Goal: Task Accomplishment & Management: Manage account settings

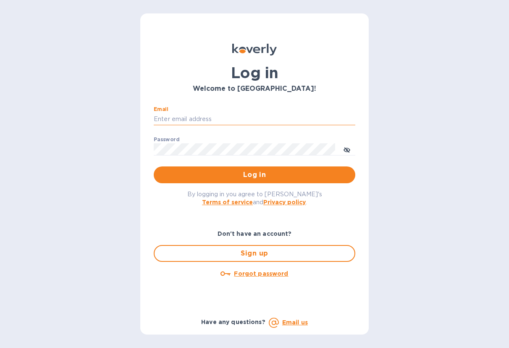
click at [198, 116] on input "Email" at bounding box center [255, 119] width 202 height 13
type input "[EMAIL_ADDRESS][DOMAIN_NAME]"
click at [154, 166] on button "Log in" at bounding box center [255, 174] width 202 height 17
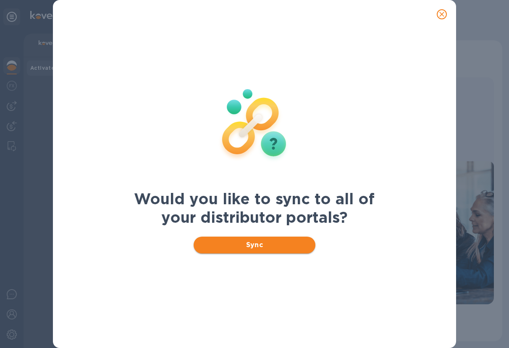
click at [277, 245] on span "Sync" at bounding box center [254, 245] width 109 height 10
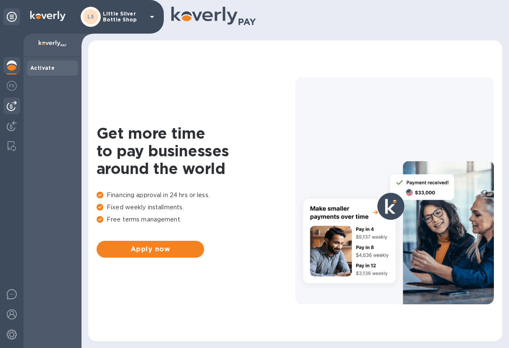
click at [13, 110] on img at bounding box center [12, 106] width 10 height 10
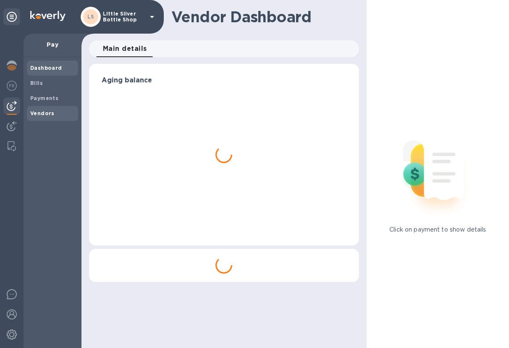
click at [37, 113] on b "Vendors" at bounding box center [42, 113] width 24 height 6
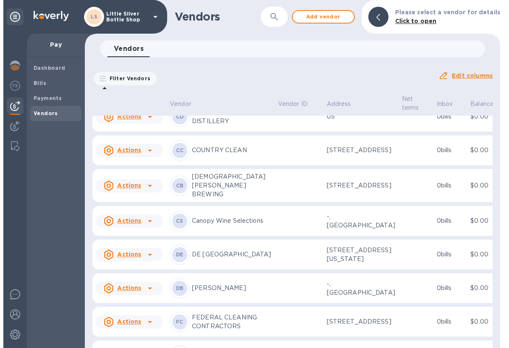
scroll to position [853, 0]
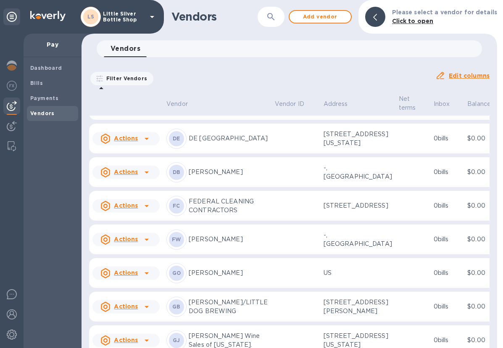
click at [221, 176] on p "David Bowler" at bounding box center [228, 172] width 79 height 9
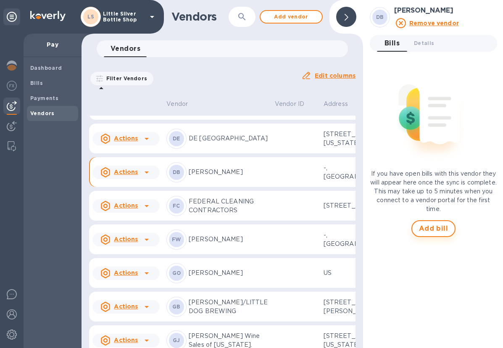
click at [428, 228] on span "Add bill" at bounding box center [433, 229] width 29 height 10
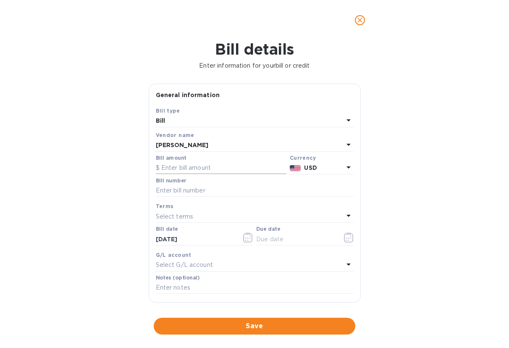
click at [190, 168] on input "text" at bounding box center [221, 168] width 131 height 13
type input "984.00"
click at [178, 194] on input "text" at bounding box center [255, 190] width 198 height 13
type input "604295"
click at [179, 213] on p "Select terms" at bounding box center [175, 216] width 38 height 9
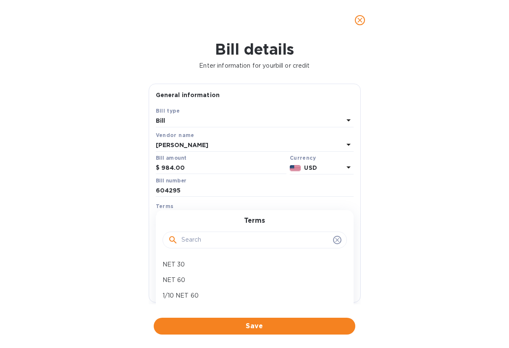
click at [181, 261] on p "NET 30" at bounding box center [252, 264] width 178 height 9
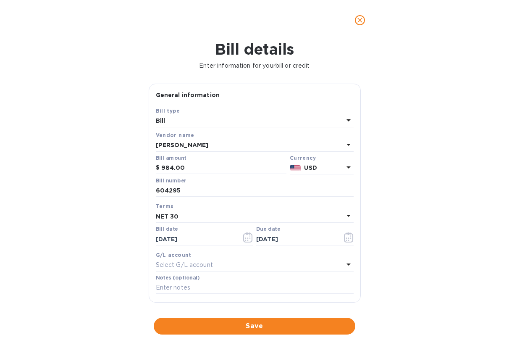
type input "[DATE]"
click at [183, 289] on input "text" at bounding box center [255, 288] width 198 height 13
click at [466, 231] on div "Bill details Enter information for your bill or credit General information Save…" at bounding box center [254, 194] width 509 height 308
drag, startPoint x: 187, startPoint y: 168, endPoint x: 153, endPoint y: 169, distance: 33.6
click at [153, 169] on div "Save Bill type Bill Vendor name David Bowler Bill amount $ 984.00 Currency USD …" at bounding box center [254, 204] width 211 height 196
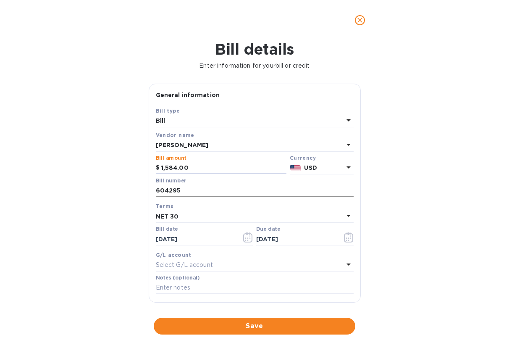
type input "1,584.00"
drag, startPoint x: 185, startPoint y: 192, endPoint x: 149, endPoint y: 190, distance: 36.6
click at [149, 190] on div "Save Bill type Bill Vendor name David Bowler Bill amount $ 1,584.00 Currency US…" at bounding box center [254, 204] width 211 height 196
type input "604293"
click at [169, 287] on input "text" at bounding box center [255, 288] width 198 height 13
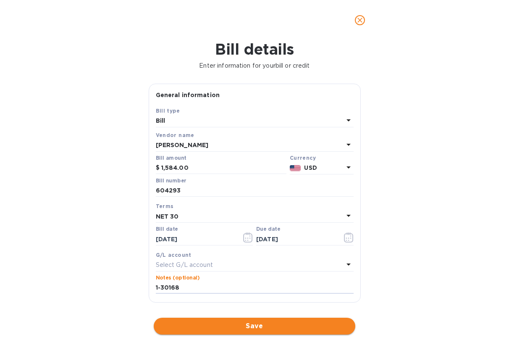
type input "1-30168"
click at [269, 327] on span "Save" at bounding box center [255, 326] width 188 height 10
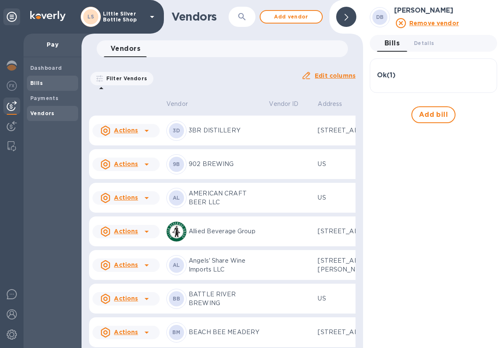
click at [46, 82] on span "Bills" at bounding box center [52, 83] width 45 height 8
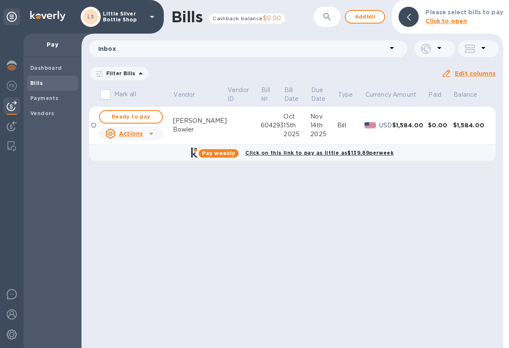
click at [124, 116] on span "Ready to pay" at bounding box center [131, 117] width 49 height 10
checkbox input "true"
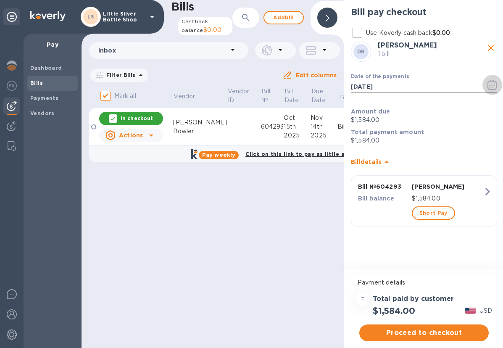
click at [492, 87] on icon "button" at bounding box center [492, 85] width 10 height 10
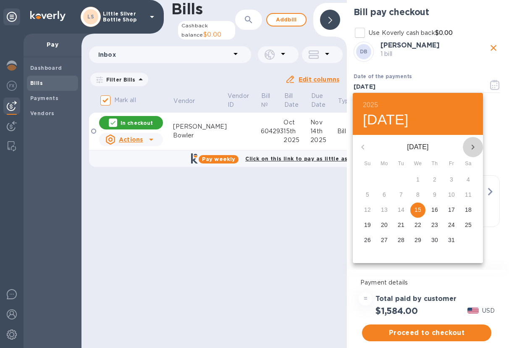
click at [471, 148] on icon "button" at bounding box center [473, 147] width 10 height 10
click at [437, 195] on span "6" at bounding box center [434, 194] width 15 height 8
type input "11/06/2025"
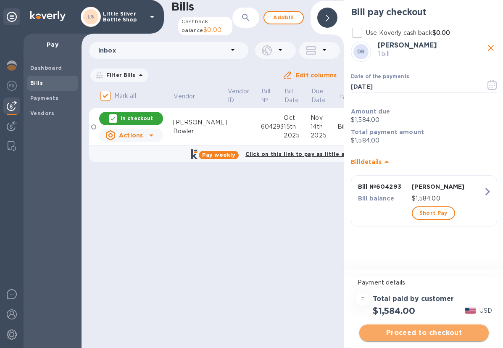
click at [445, 333] on span "Proceed to checkout" at bounding box center [424, 333] width 116 height 10
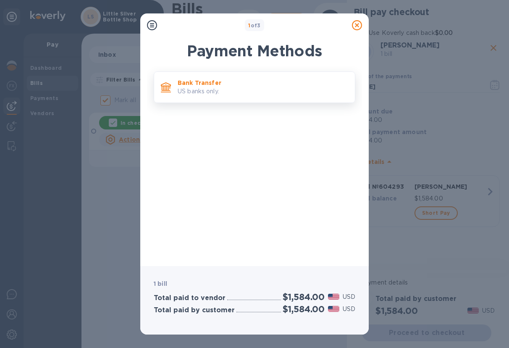
click at [299, 91] on p "US banks only." at bounding box center [263, 91] width 171 height 9
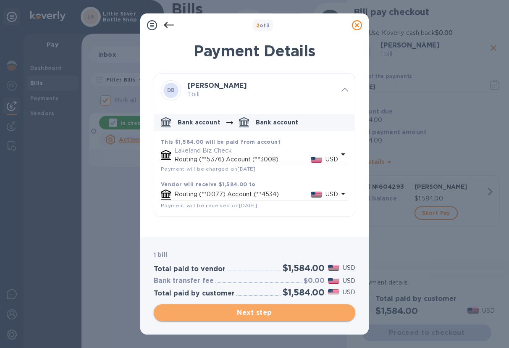
click at [301, 314] on span "Next step" at bounding box center [255, 313] width 188 height 10
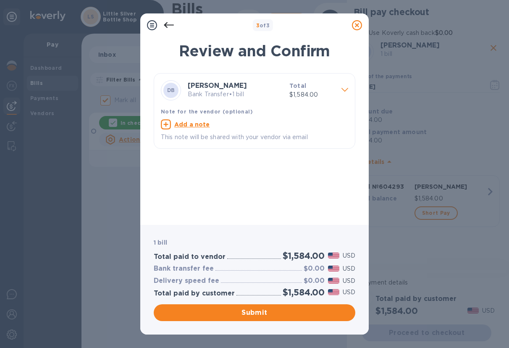
click at [301, 314] on span "Submit" at bounding box center [255, 313] width 188 height 10
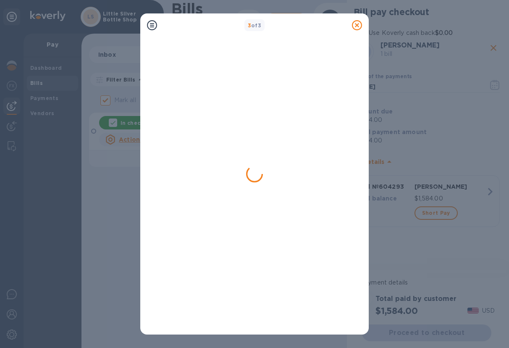
checkbox input "false"
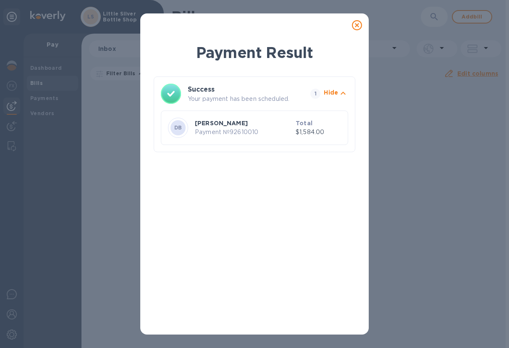
click at [356, 26] on icon at bounding box center [357, 25] width 10 height 10
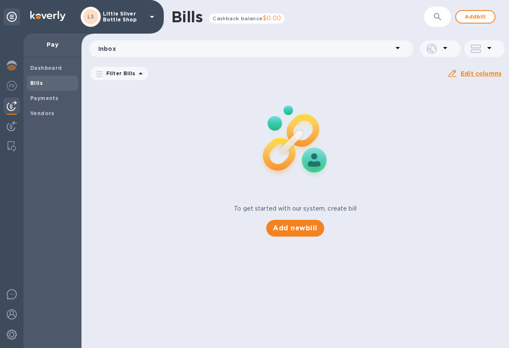
click at [154, 17] on icon at bounding box center [152, 17] width 10 height 10
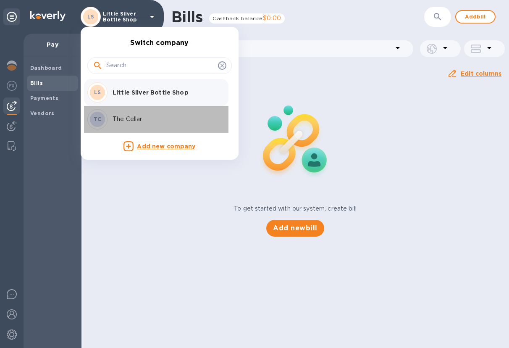
click at [133, 121] on p "The Cellar" at bounding box center [166, 119] width 106 height 9
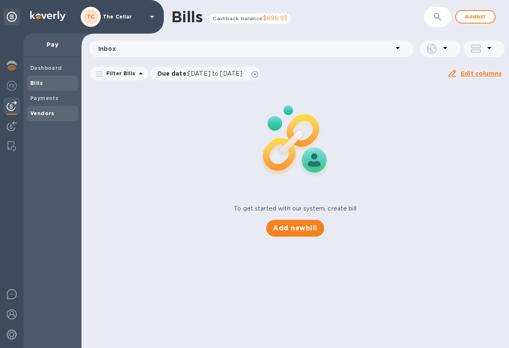
click at [51, 114] on b "Vendors" at bounding box center [42, 113] width 24 height 6
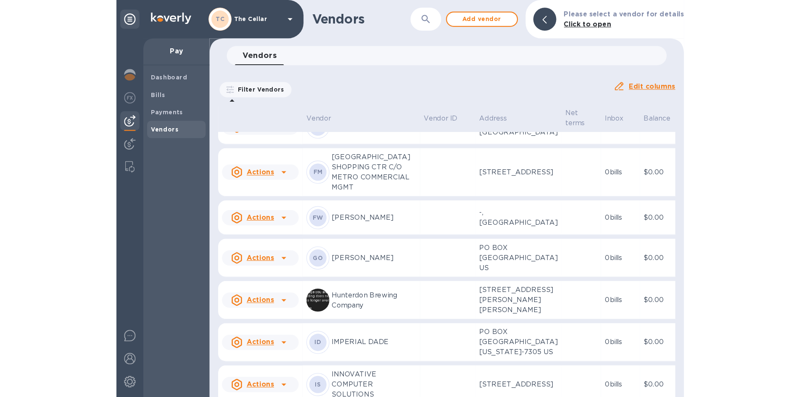
scroll to position [350, 0]
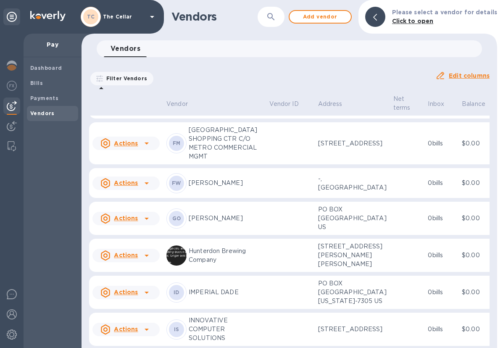
click at [212, 108] on p "[PERSON_NAME]" at bounding box center [226, 103] width 74 height 9
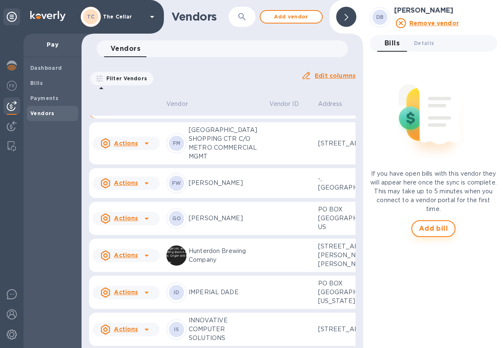
click at [443, 225] on span "Add bill" at bounding box center [433, 229] width 29 height 10
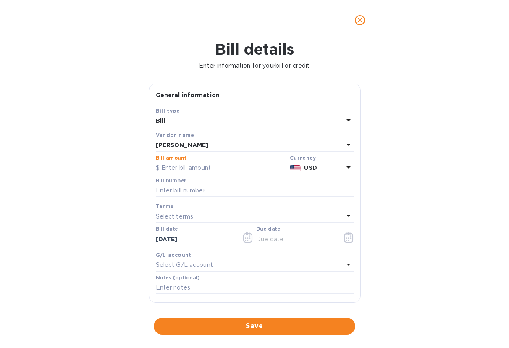
click at [188, 164] on input "text" at bounding box center [221, 168] width 131 height 13
type input "984.00"
click at [185, 190] on input "text" at bounding box center [255, 190] width 198 height 13
type input "604295"
click at [172, 213] on p "Select terms" at bounding box center [175, 216] width 38 height 9
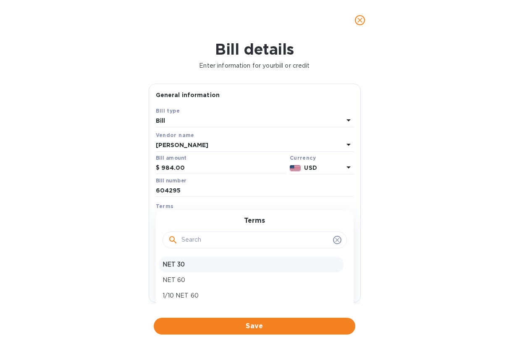
click at [176, 259] on div "NET 30" at bounding box center [251, 265] width 184 height 16
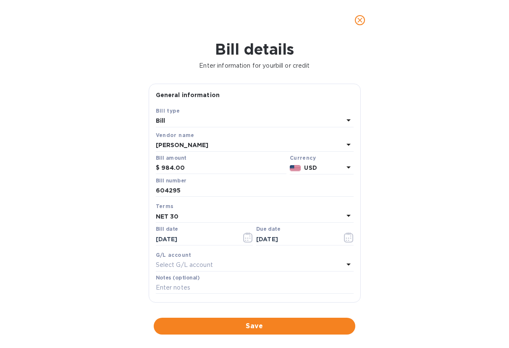
type input "[DATE]"
click at [171, 287] on input "text" at bounding box center [255, 288] width 198 height 13
type input "2-11270"
click at [303, 327] on span "Save" at bounding box center [255, 326] width 188 height 10
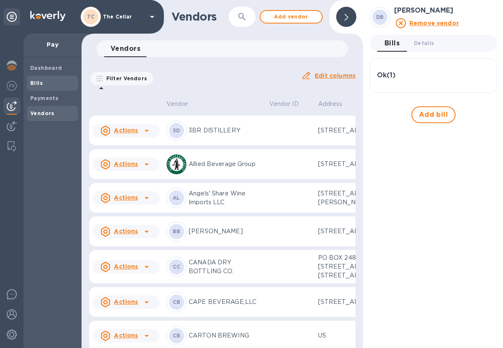
click at [49, 87] on span "Bills" at bounding box center [52, 83] width 45 height 8
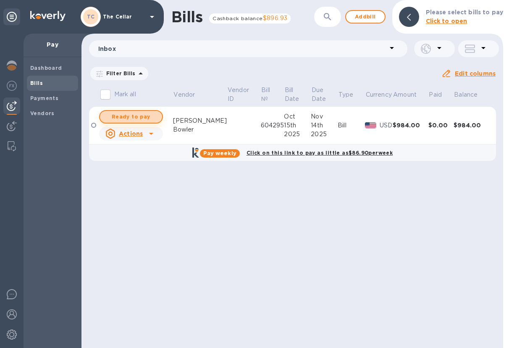
click at [125, 115] on span "Ready to pay" at bounding box center [131, 117] width 49 height 10
checkbox input "true"
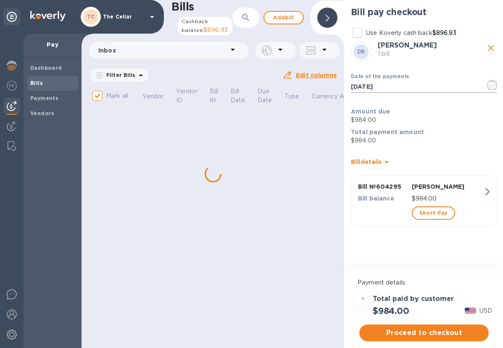
click at [493, 87] on icon "button" at bounding box center [492, 85] width 10 height 10
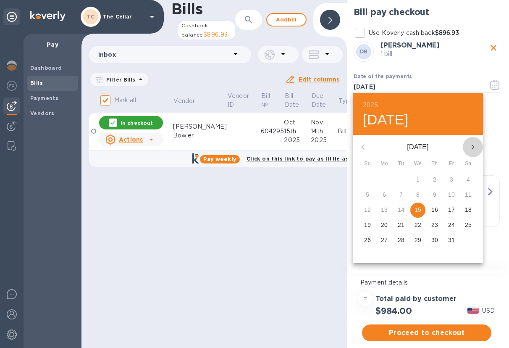
click at [474, 145] on icon "button" at bounding box center [473, 147] width 10 height 10
click at [435, 197] on p "6" at bounding box center [434, 194] width 3 height 8
type input "11/06/2025"
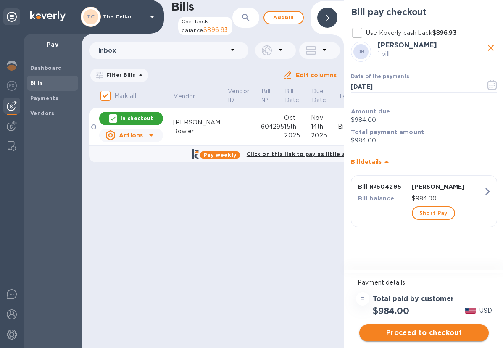
click at [449, 336] on span "Proceed to checkout" at bounding box center [424, 333] width 116 height 10
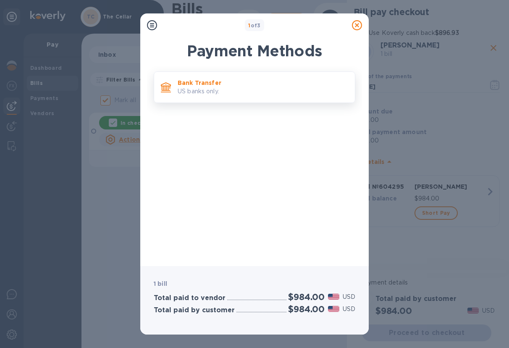
click at [279, 91] on p "US banks only." at bounding box center [263, 91] width 171 height 9
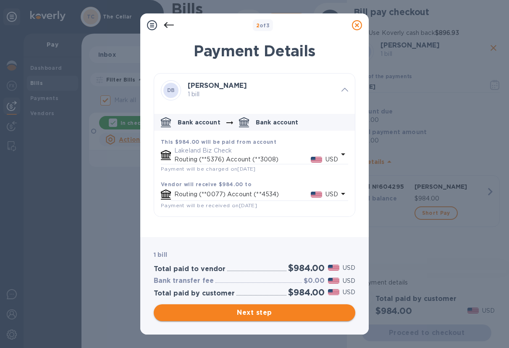
click at [309, 312] on span "Next step" at bounding box center [255, 313] width 188 height 10
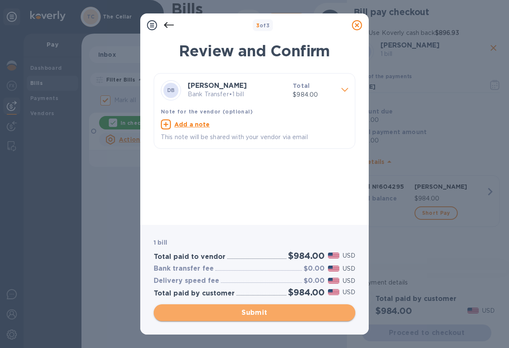
click at [309, 312] on span "Submit" at bounding box center [255, 313] width 188 height 10
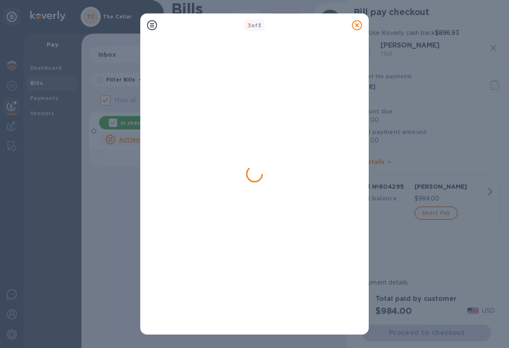
checkbox input "false"
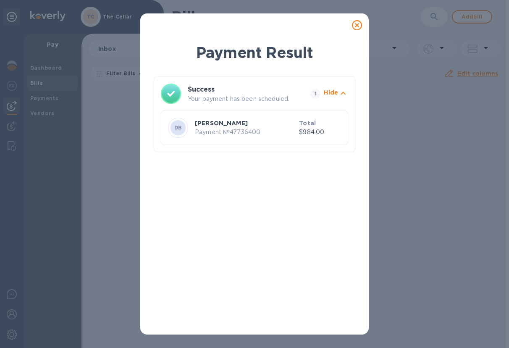
click at [358, 26] on icon at bounding box center [357, 25] width 10 height 10
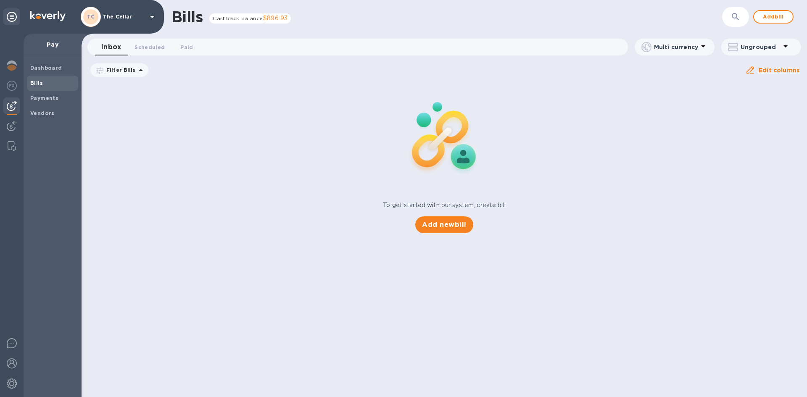
click at [149, 16] on icon at bounding box center [152, 17] width 10 height 10
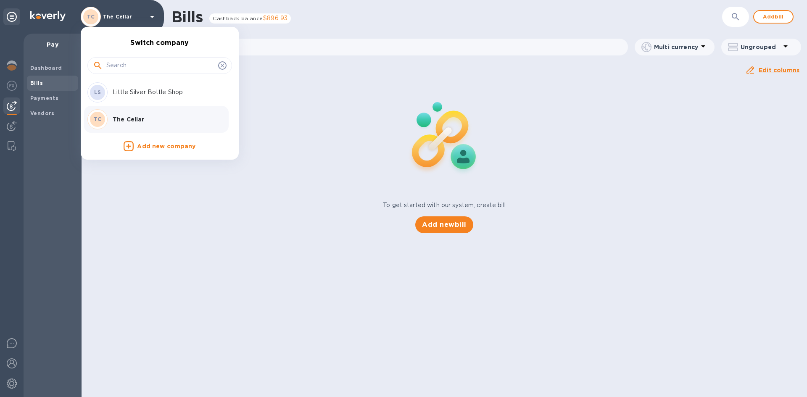
click at [140, 93] on p "Little Silver Bottle Shop" at bounding box center [166, 92] width 106 height 9
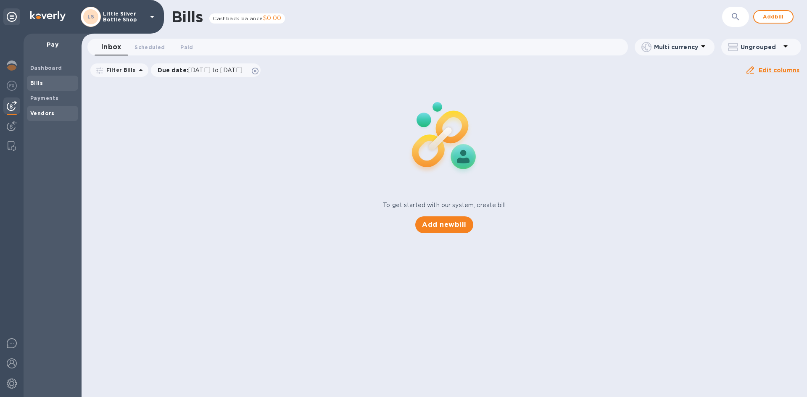
click at [56, 115] on span "Vendors" at bounding box center [52, 113] width 45 height 8
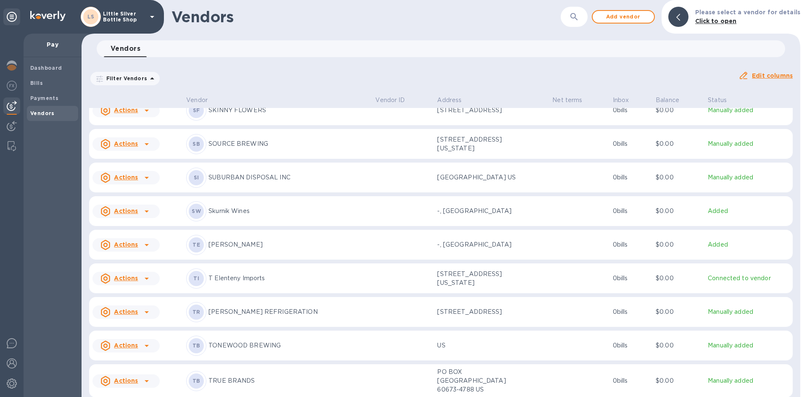
scroll to position [2906, 0]
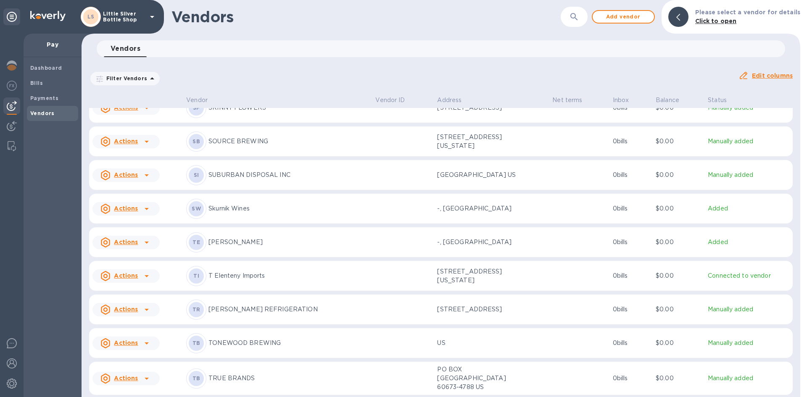
click at [233, 247] on p "T Edwards" at bounding box center [288, 242] width 160 height 9
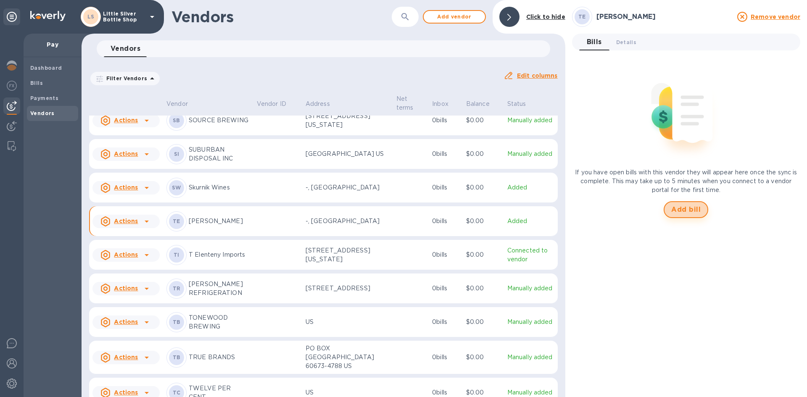
click at [685, 211] on span "Add bill" at bounding box center [685, 210] width 29 height 10
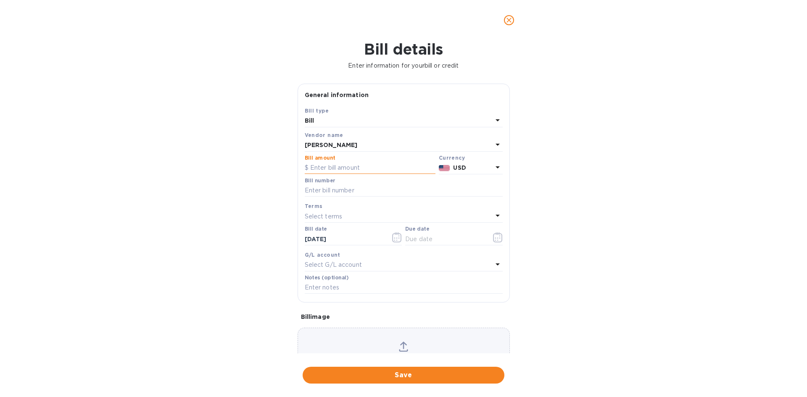
click at [356, 170] on input "text" at bounding box center [370, 168] width 131 height 13
type input "2,250.00"
click at [341, 188] on input "text" at bounding box center [404, 190] width 198 height 13
type input "733369"
click at [325, 218] on p "Select terms" at bounding box center [324, 216] width 38 height 9
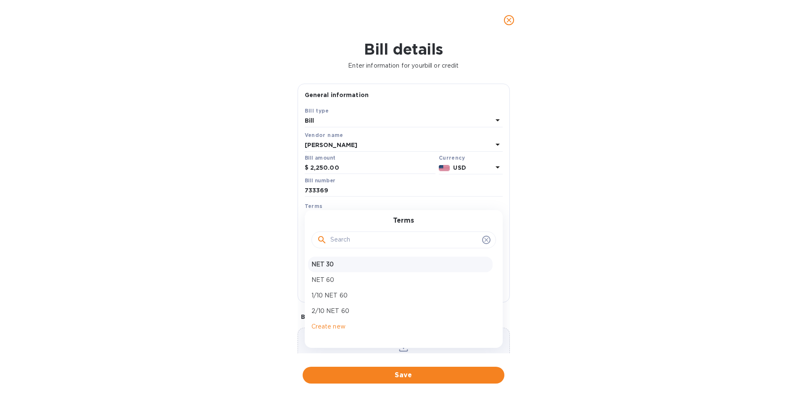
click at [329, 267] on p "NET 30" at bounding box center [400, 264] width 178 height 9
type input "11/14/2025"
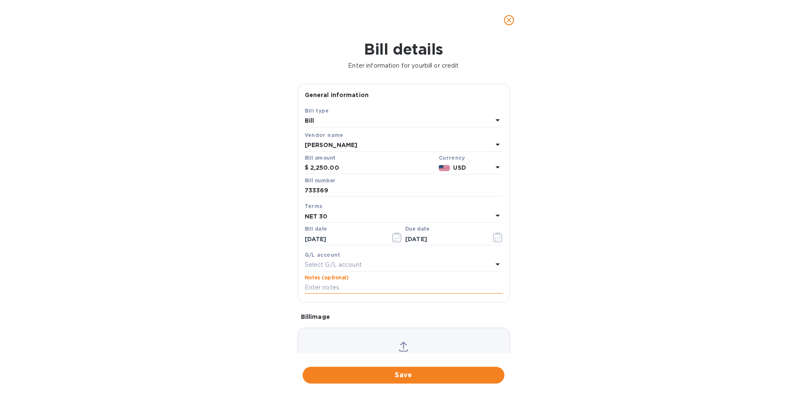
click at [326, 286] on input "text" at bounding box center [404, 288] width 198 height 13
type input "1-30165"
click at [468, 375] on span "Save" at bounding box center [403, 375] width 188 height 10
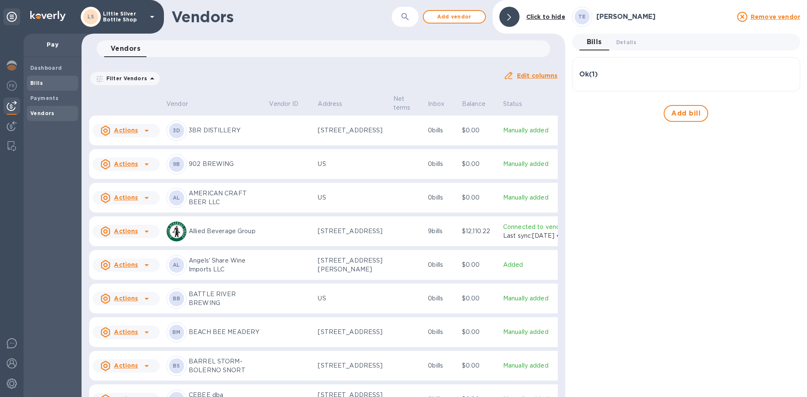
click at [40, 85] on b "Bills" at bounding box center [36, 83] width 13 height 6
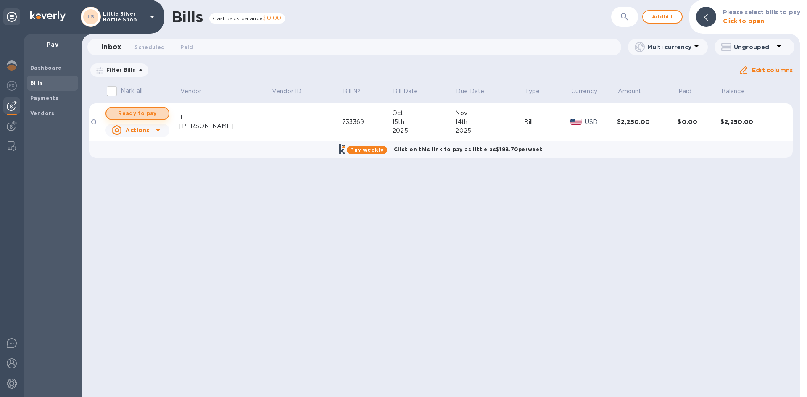
click at [143, 113] on span "Ready to pay" at bounding box center [137, 113] width 49 height 10
checkbox input "true"
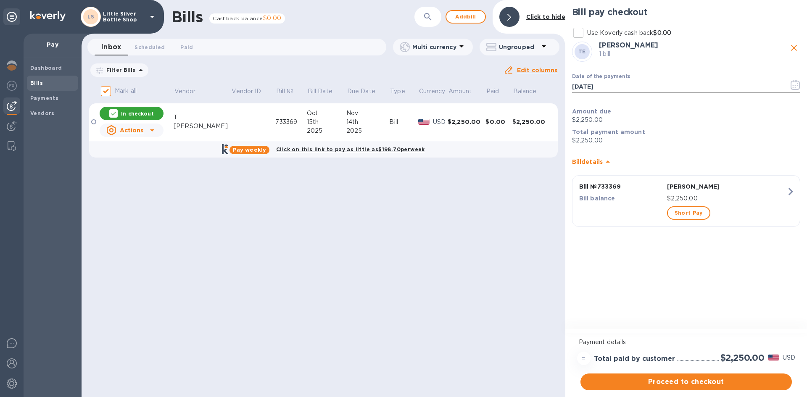
click at [797, 87] on icon "button" at bounding box center [795, 85] width 10 height 10
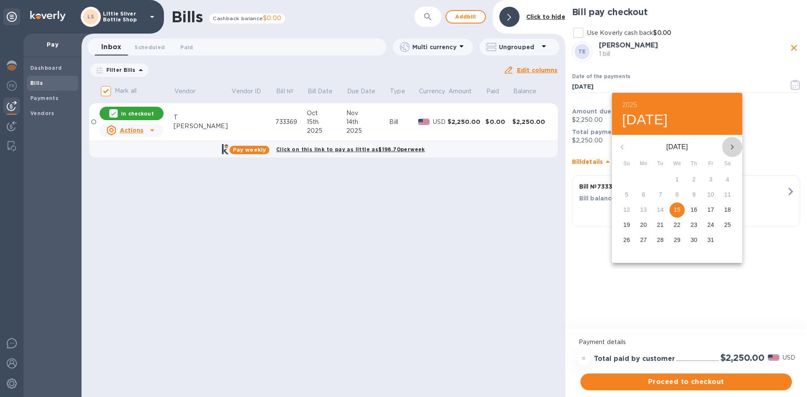
click at [734, 147] on icon "button" at bounding box center [732, 147] width 10 height 10
click at [660, 195] on p "4" at bounding box center [659, 194] width 3 height 8
type input "11/04/2025"
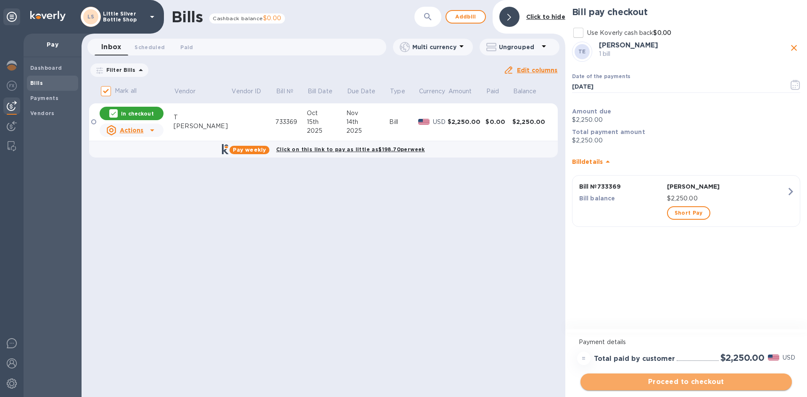
click at [729, 385] on span "Proceed to checkout" at bounding box center [686, 382] width 198 height 10
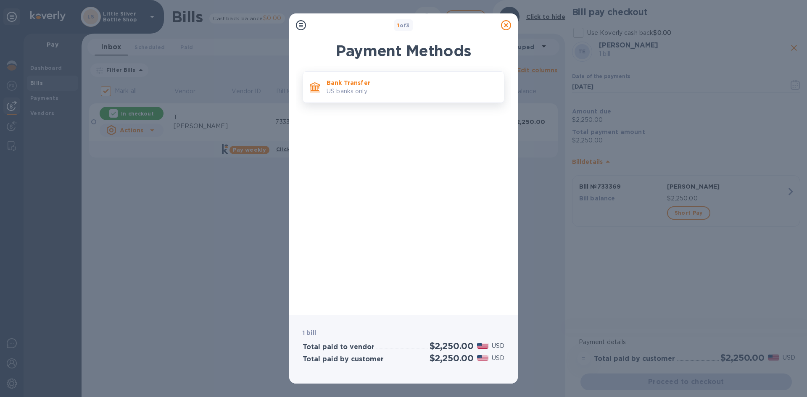
click at [368, 92] on p "US banks only." at bounding box center [411, 91] width 171 height 9
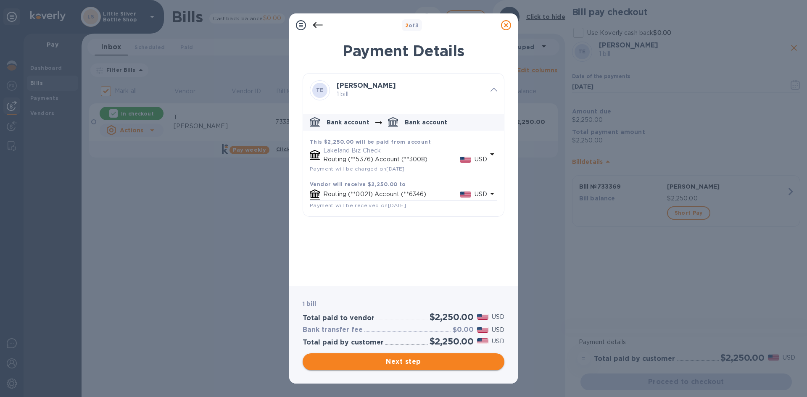
click at [459, 362] on span "Next step" at bounding box center [403, 362] width 188 height 10
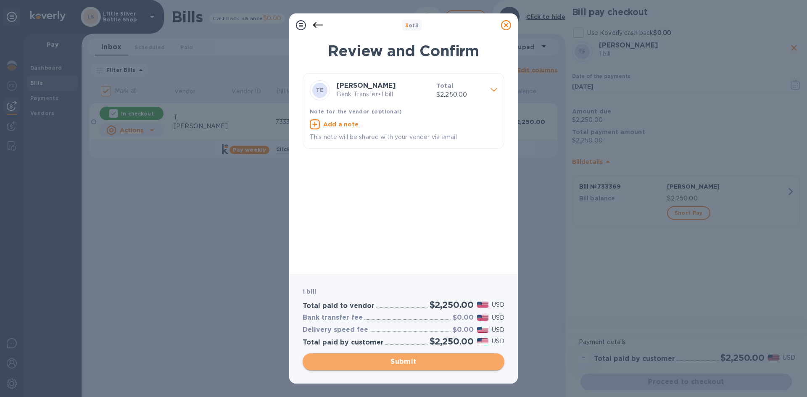
click at [459, 361] on span "Submit" at bounding box center [403, 362] width 188 height 10
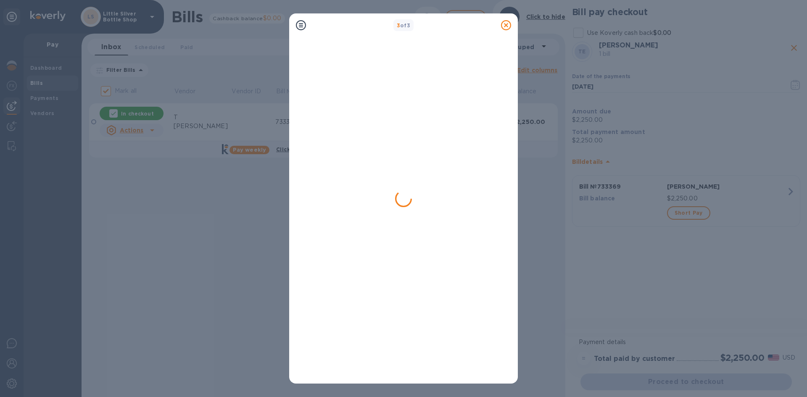
checkbox input "false"
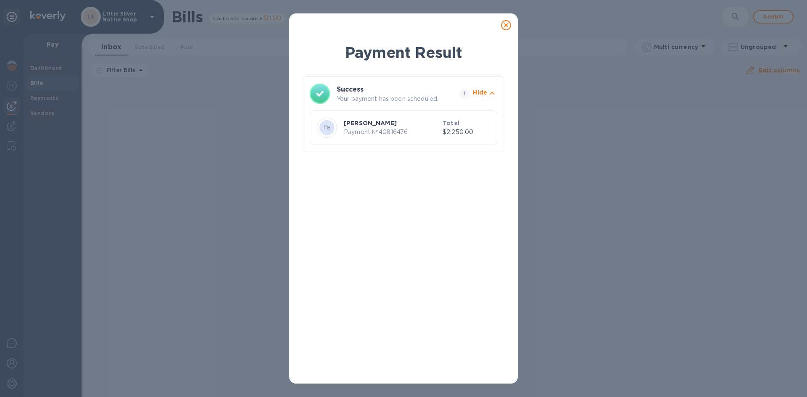
click at [507, 26] on icon at bounding box center [506, 25] width 10 height 10
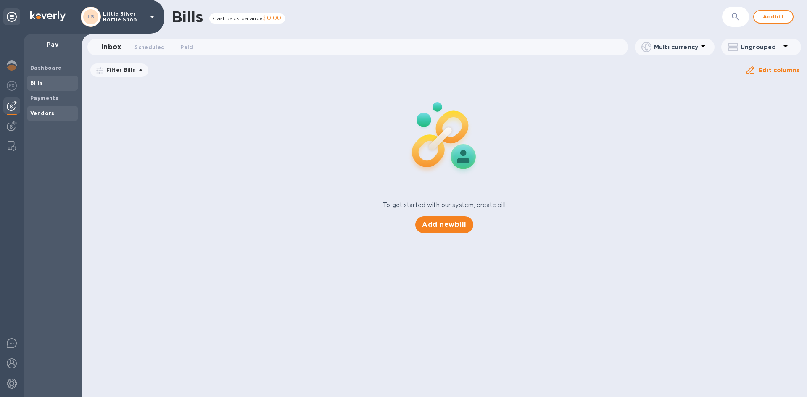
click at [53, 113] on span "Vendors" at bounding box center [52, 113] width 45 height 8
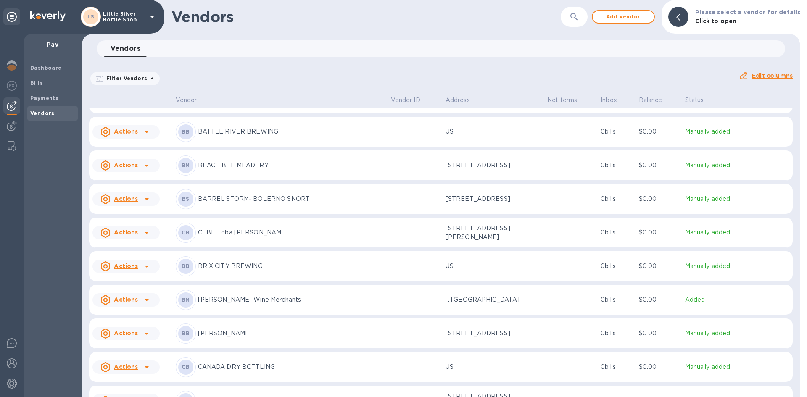
scroll to position [168, 0]
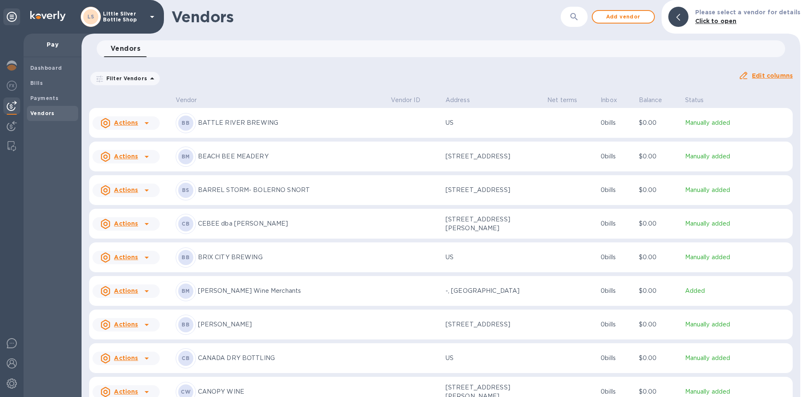
click at [213, 290] on p "[PERSON_NAME] Wine Merchants" at bounding box center [291, 291] width 186 height 9
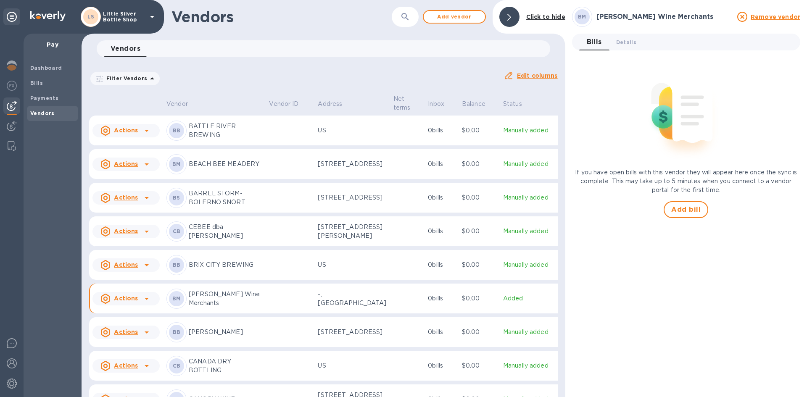
scroll to position [209, 0]
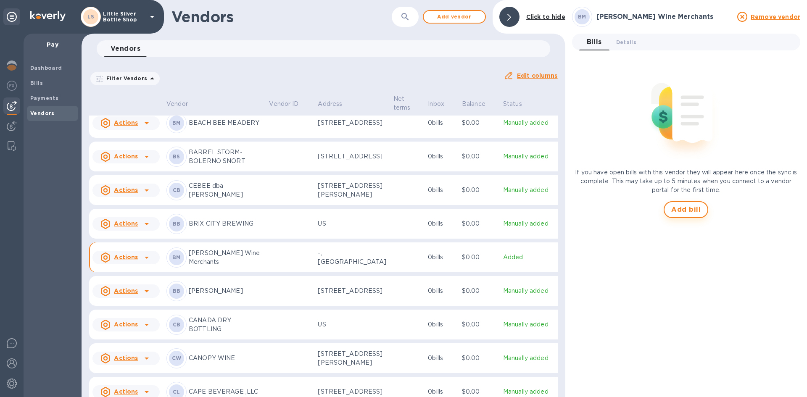
click at [689, 208] on span "Add bill" at bounding box center [685, 210] width 29 height 10
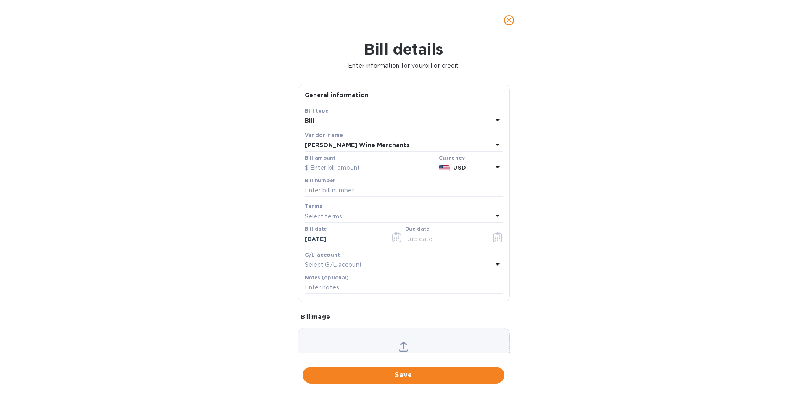
click at [360, 164] on input "text" at bounding box center [370, 168] width 131 height 13
type input "920.00"
click at [337, 195] on input "text" at bounding box center [404, 190] width 198 height 13
type input "158295"
click at [329, 217] on p "Select terms" at bounding box center [324, 216] width 38 height 9
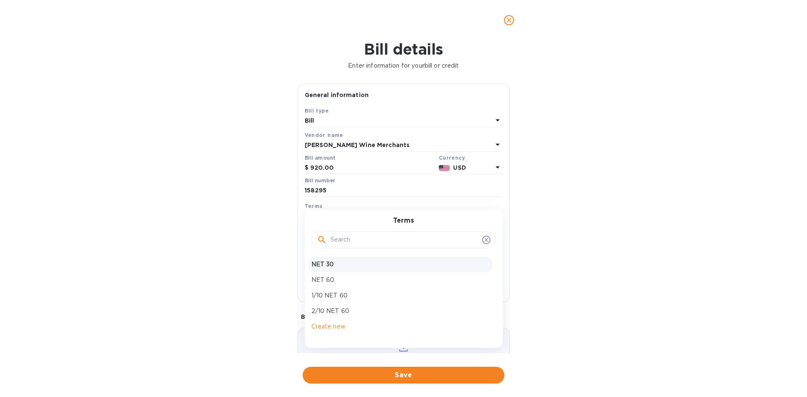
click at [335, 261] on p "NET 30" at bounding box center [400, 264] width 178 height 9
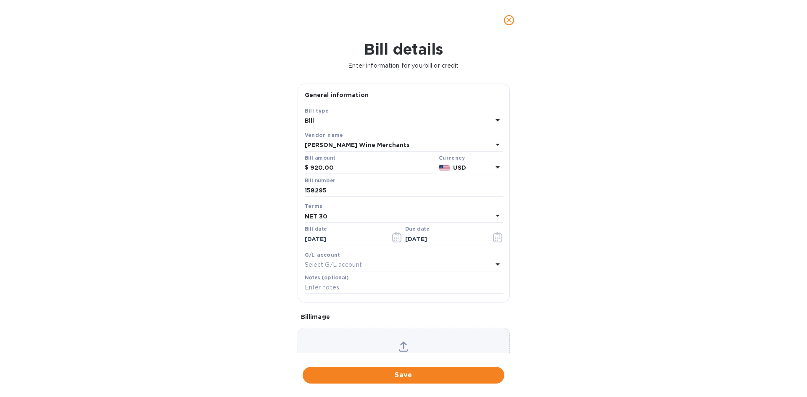
type input "[DATE]"
click at [328, 287] on input "text" at bounding box center [404, 288] width 198 height 13
type input "1-30164"
click at [426, 379] on span "Save" at bounding box center [403, 375] width 188 height 10
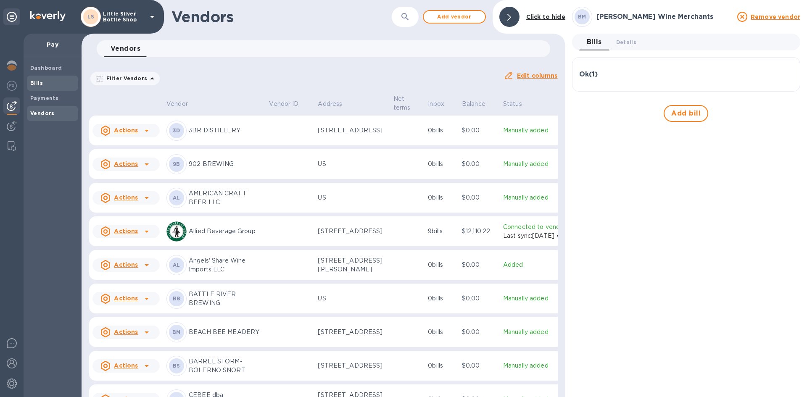
click at [53, 83] on span "Bills" at bounding box center [52, 83] width 45 height 8
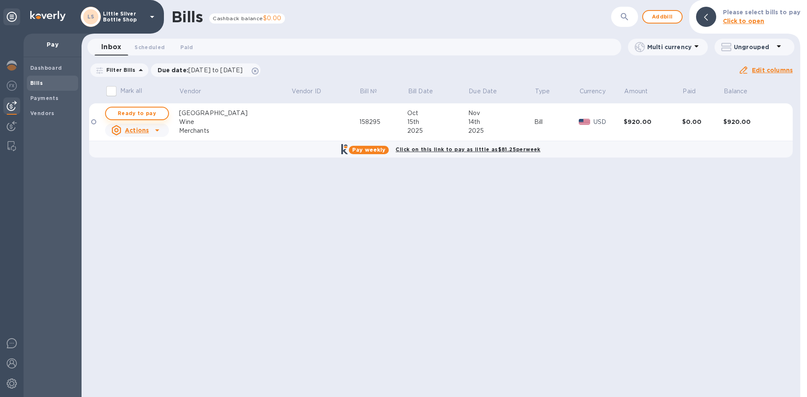
click at [131, 112] on span "Ready to pay" at bounding box center [137, 113] width 49 height 10
checkbox input "true"
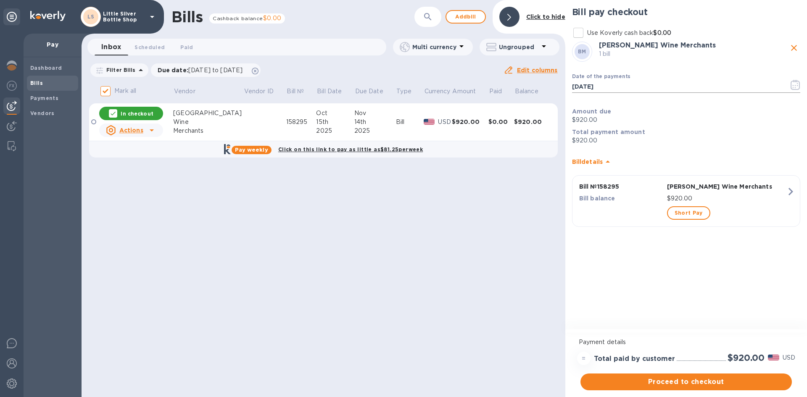
click at [798, 87] on icon "button" at bounding box center [795, 85] width 10 height 10
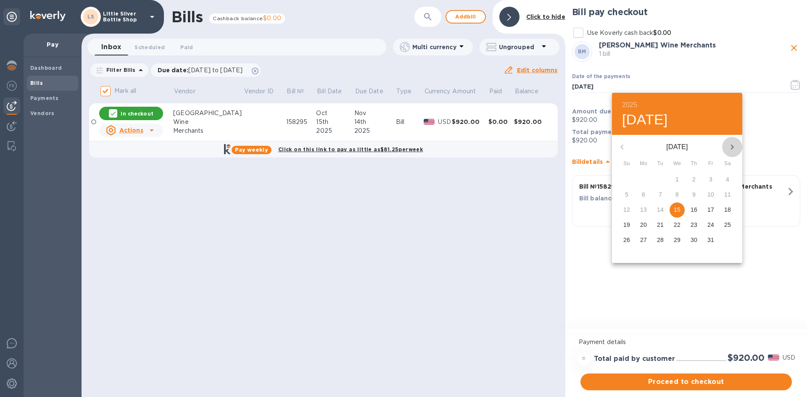
click at [732, 148] on icon "button" at bounding box center [732, 147] width 3 height 5
click at [642, 195] on p "3" at bounding box center [643, 194] width 3 height 8
type input "11/03/2025"
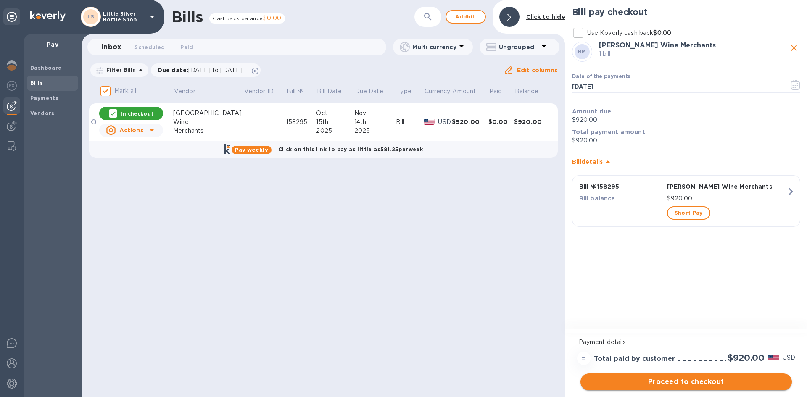
click at [730, 380] on span "Proceed to checkout" at bounding box center [686, 382] width 198 height 10
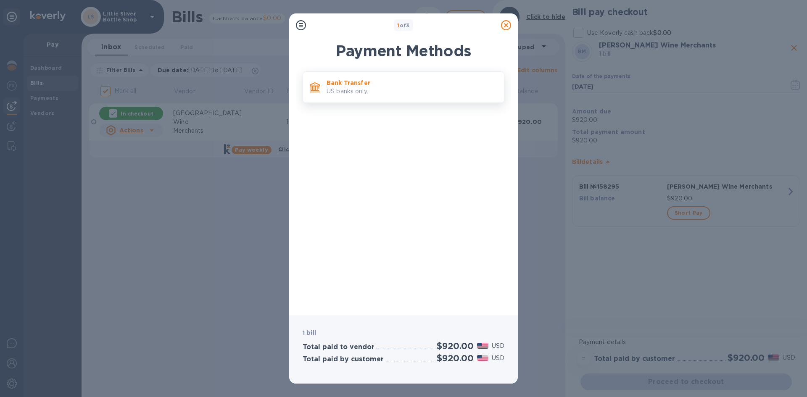
click at [439, 80] on p "Bank Transfer" at bounding box center [411, 83] width 171 height 8
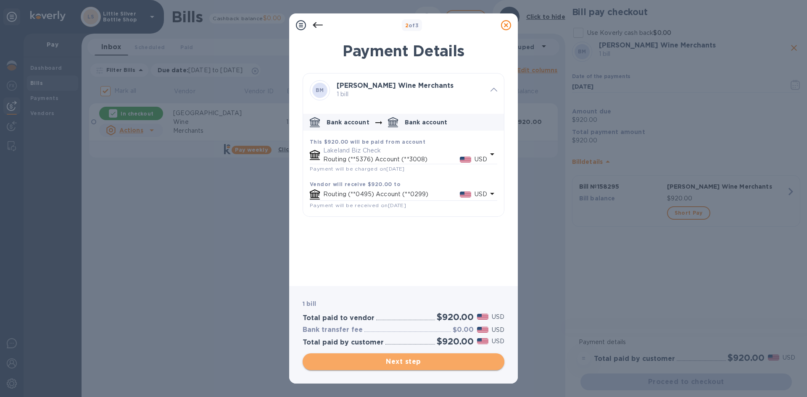
click at [452, 358] on span "Next step" at bounding box center [403, 362] width 188 height 10
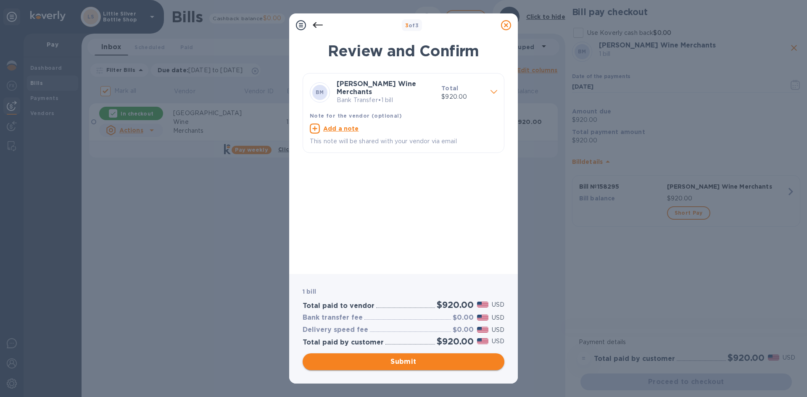
click at [449, 362] on span "Submit" at bounding box center [403, 362] width 188 height 10
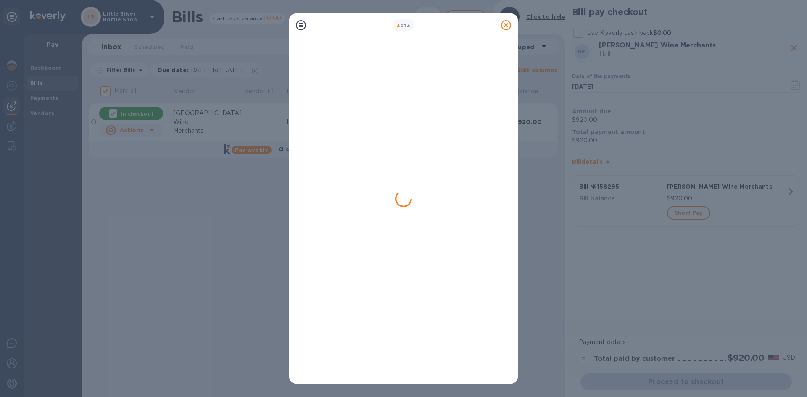
checkbox input "false"
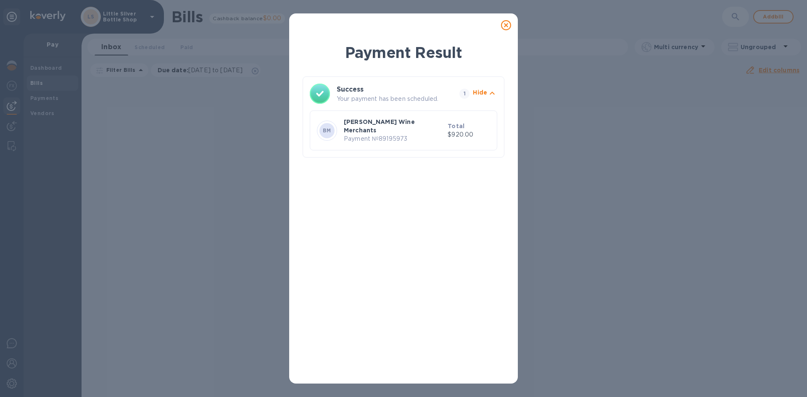
click at [506, 24] on icon at bounding box center [506, 25] width 10 height 10
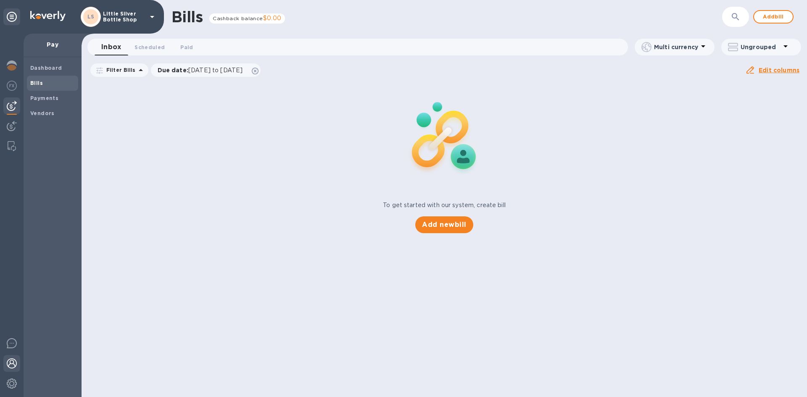
click at [14, 364] on img at bounding box center [12, 363] width 10 height 10
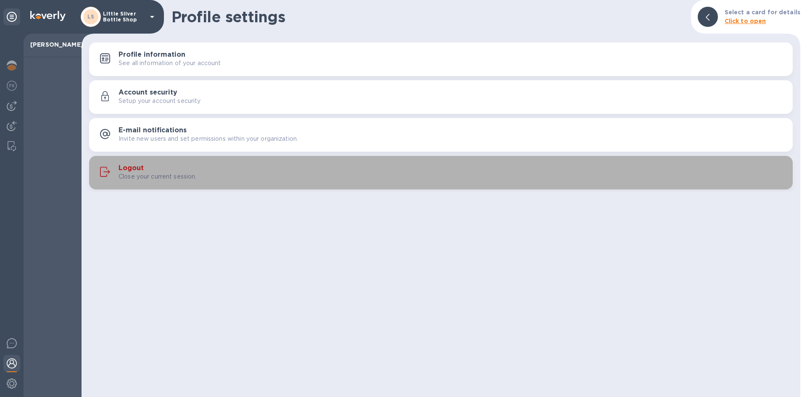
click at [131, 168] on h3 "Logout" at bounding box center [130, 168] width 25 height 8
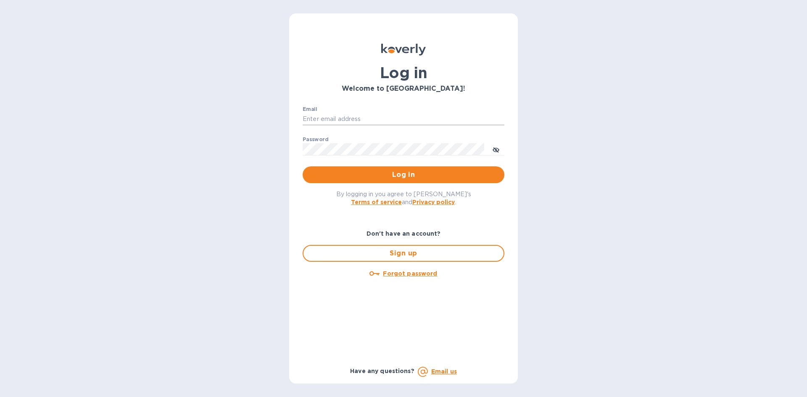
click at [341, 120] on input "Email" at bounding box center [404, 119] width 202 height 13
type input "[EMAIL_ADDRESS][DOMAIN_NAME]"
click at [303, 166] on button "Log in" at bounding box center [404, 174] width 202 height 17
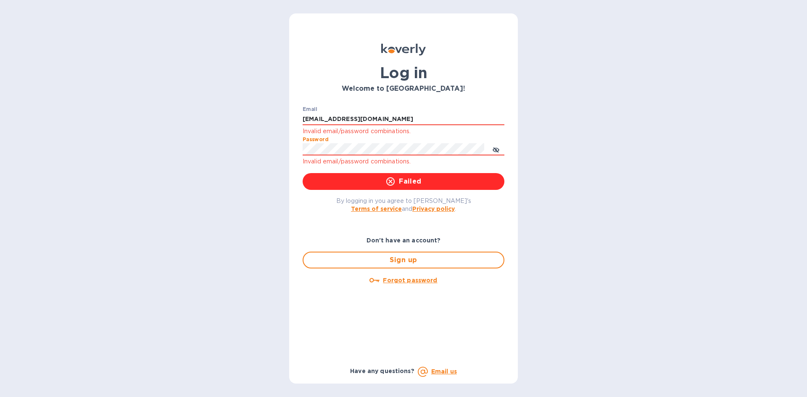
click at [273, 148] on div "Log in Welcome to [GEOGRAPHIC_DATA]! Email [EMAIL_ADDRESS][DOMAIN_NAME] Invalid…" at bounding box center [403, 198] width 807 height 397
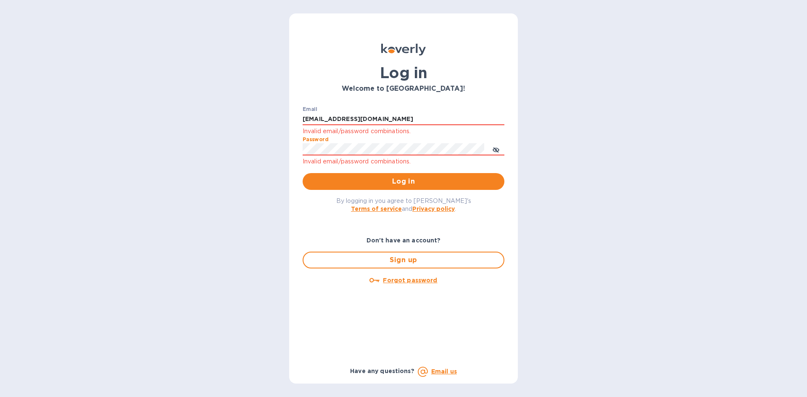
click at [303, 173] on button "Log in" at bounding box center [404, 181] width 202 height 17
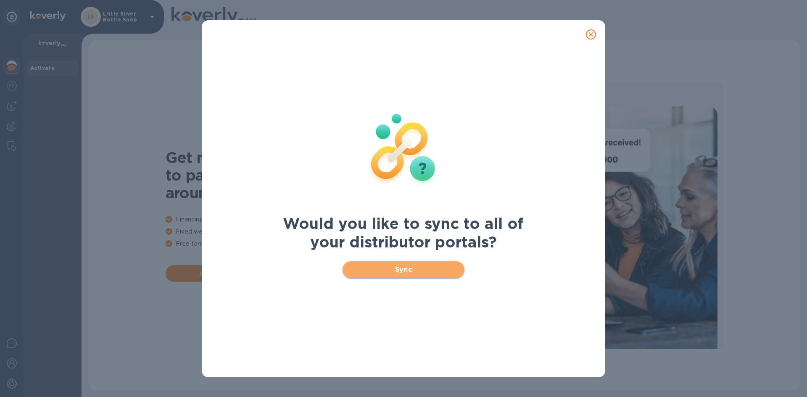
click at [431, 272] on span "Sync" at bounding box center [403, 270] width 109 height 10
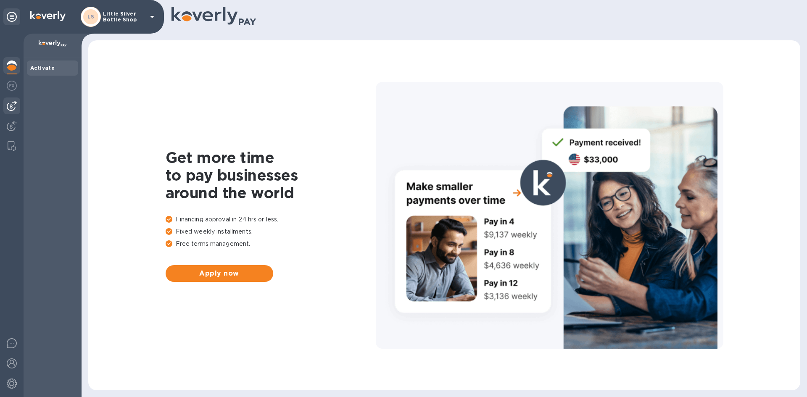
click at [14, 107] on img at bounding box center [12, 106] width 10 height 10
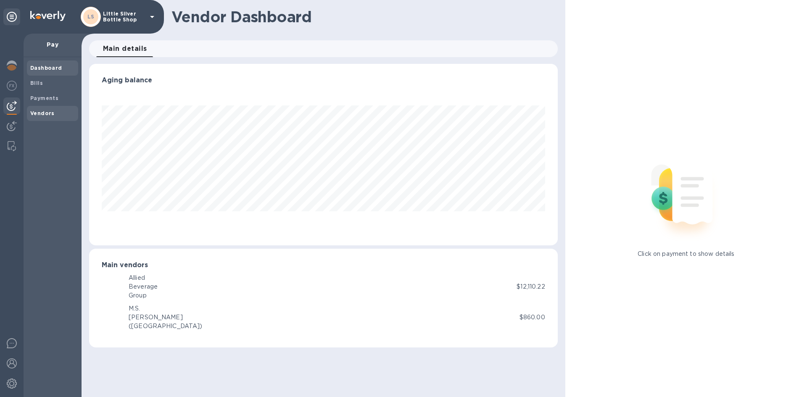
click at [39, 115] on b "Vendors" at bounding box center [42, 113] width 24 height 6
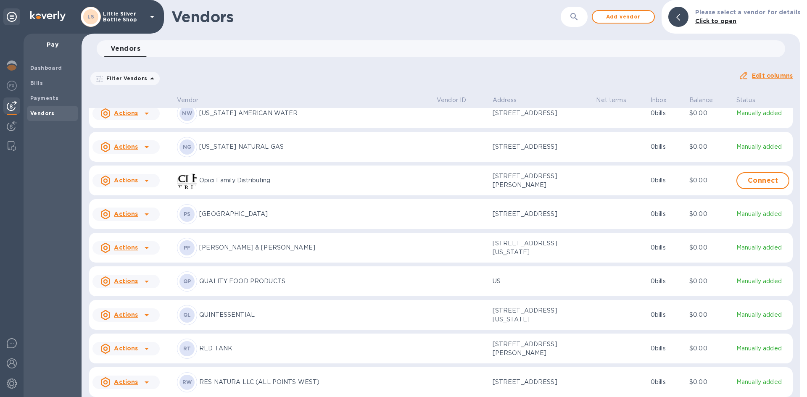
scroll to position [2235, 0]
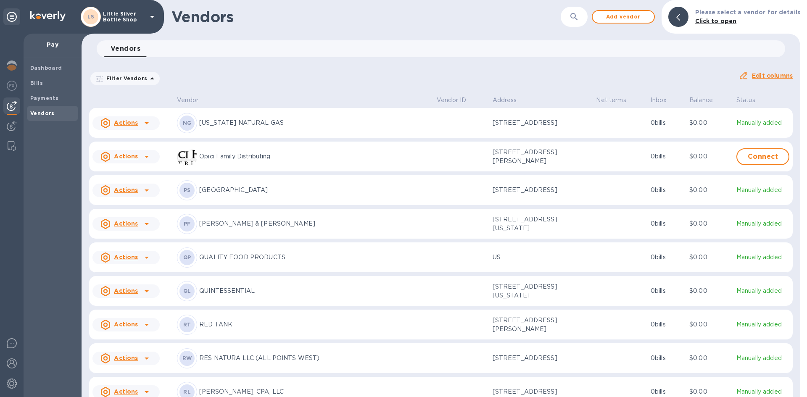
click at [256, 262] on p "QUALITY FOOD PRODUCTS" at bounding box center [314, 257] width 231 height 9
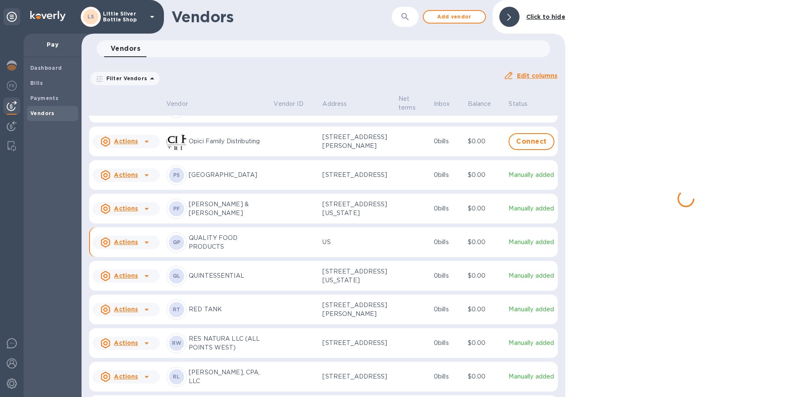
scroll to position [2251, 0]
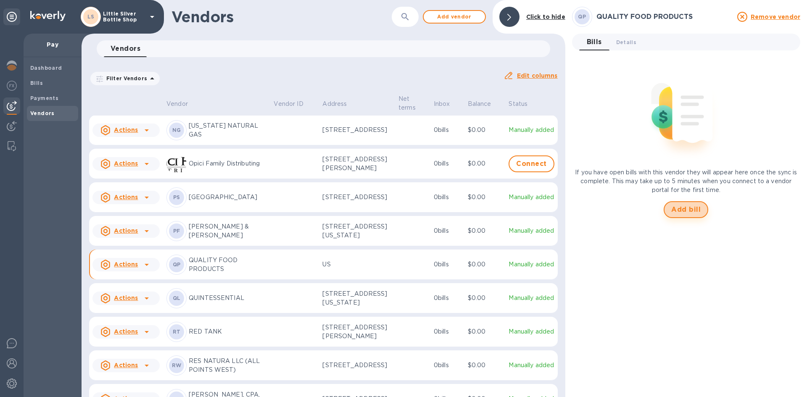
click at [681, 211] on span "Add bill" at bounding box center [685, 210] width 29 height 10
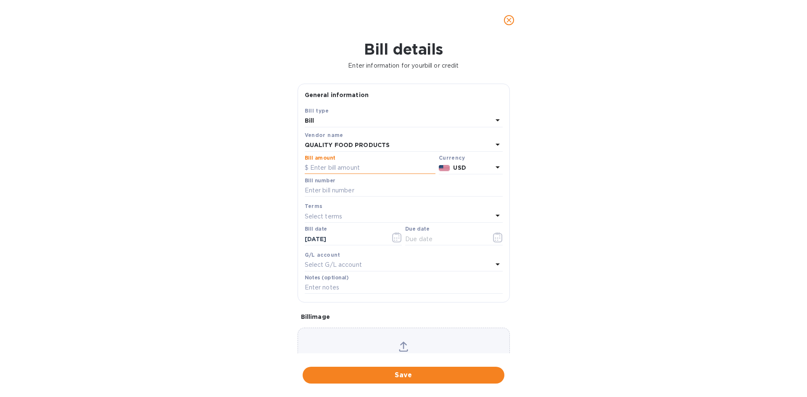
click at [378, 169] on input "text" at bounding box center [370, 168] width 131 height 13
type input "147.40"
click at [363, 190] on input "text" at bounding box center [404, 190] width 198 height 13
type input "562263"
click at [340, 214] on p "Select terms" at bounding box center [324, 216] width 38 height 9
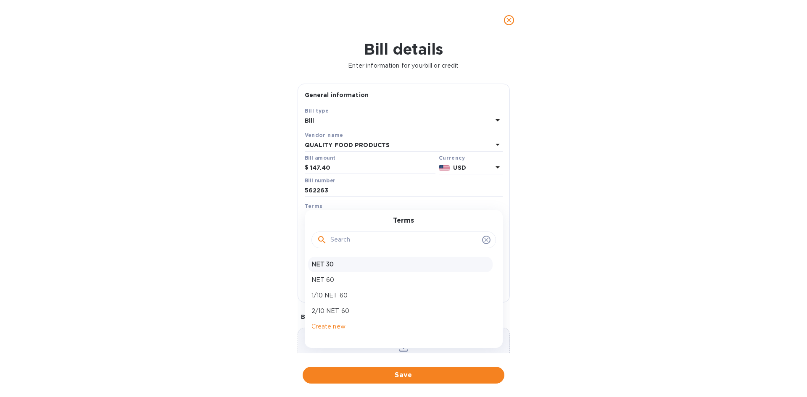
click at [333, 264] on p "NET 30" at bounding box center [400, 264] width 178 height 9
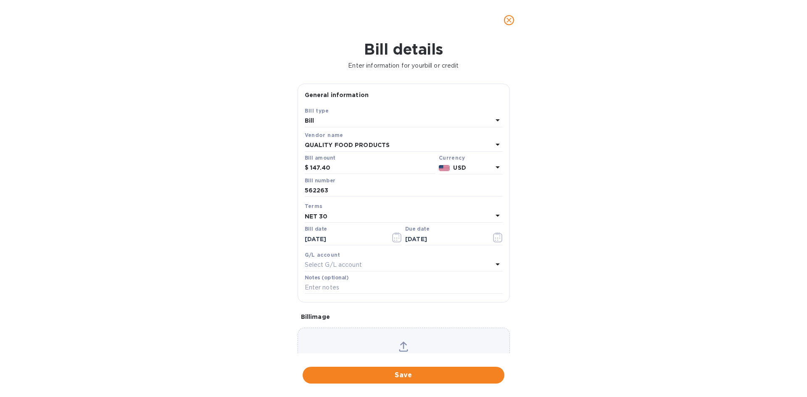
type input "[DATE]"
click at [326, 287] on input "text" at bounding box center [404, 288] width 198 height 13
type input "1-30179"
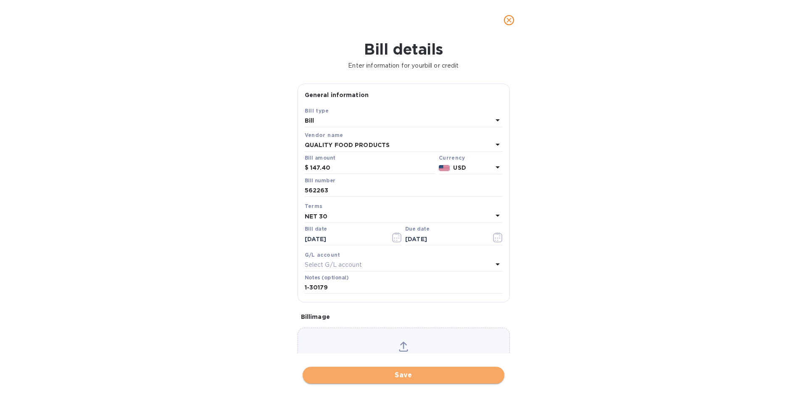
click at [437, 376] on span "Save" at bounding box center [403, 375] width 188 height 10
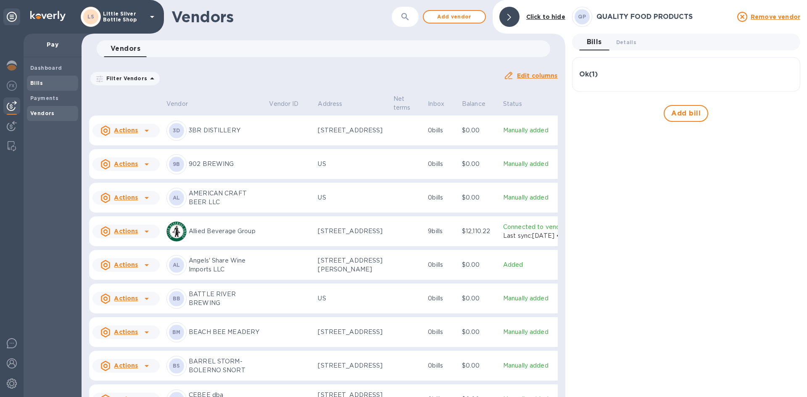
click at [50, 84] on span "Bills" at bounding box center [52, 83] width 45 height 8
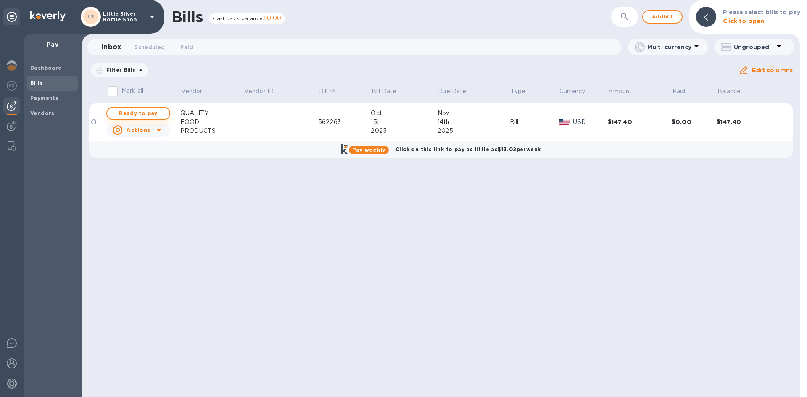
click at [122, 113] on span "Ready to pay" at bounding box center [138, 113] width 49 height 10
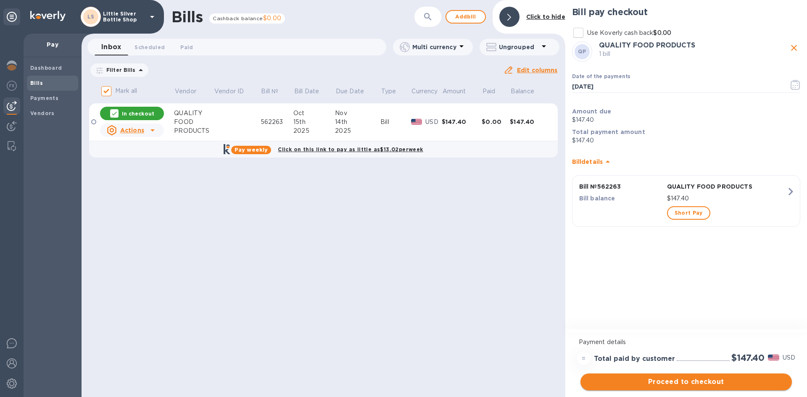
click at [723, 382] on span "Proceed to checkout" at bounding box center [686, 382] width 198 height 10
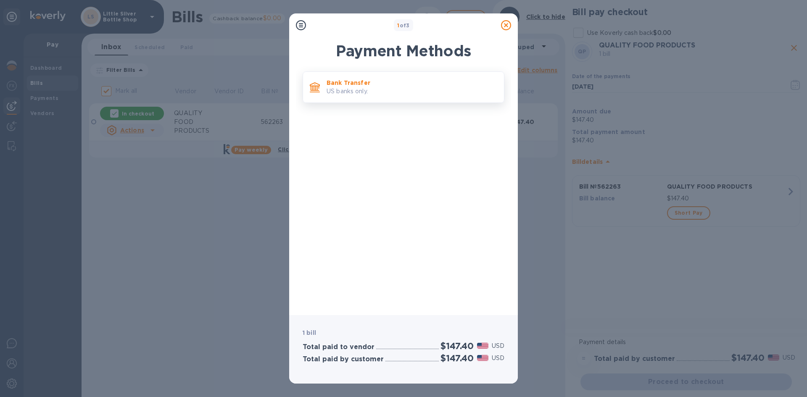
click at [418, 95] on p "US banks only." at bounding box center [411, 91] width 171 height 9
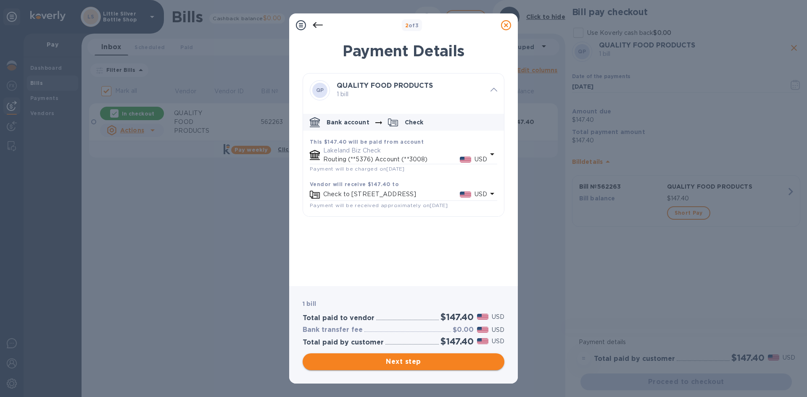
click at [461, 363] on span "Next step" at bounding box center [403, 362] width 188 height 10
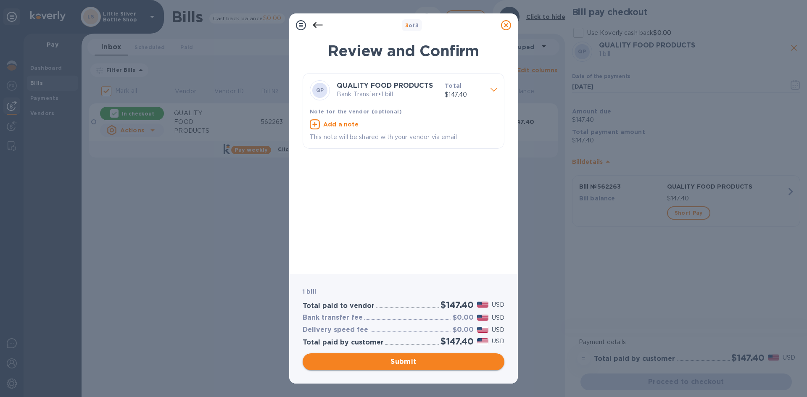
click at [450, 361] on span "Submit" at bounding box center [403, 362] width 188 height 10
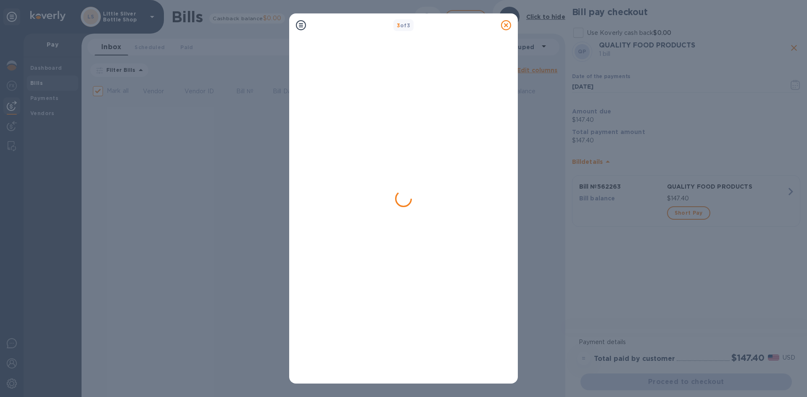
checkbox input "false"
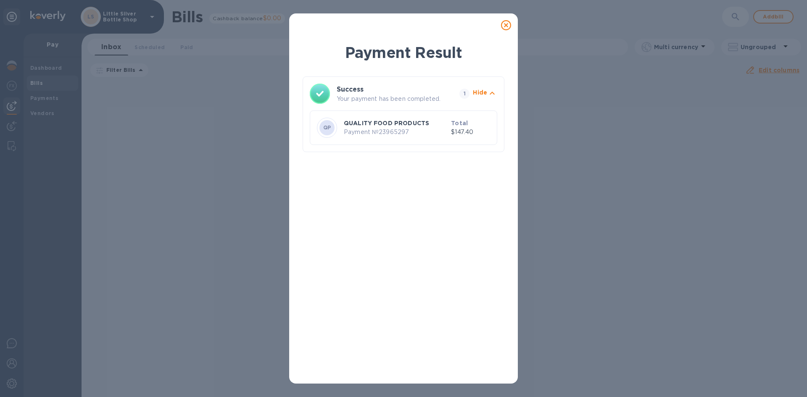
click at [505, 25] on icon at bounding box center [506, 25] width 10 height 10
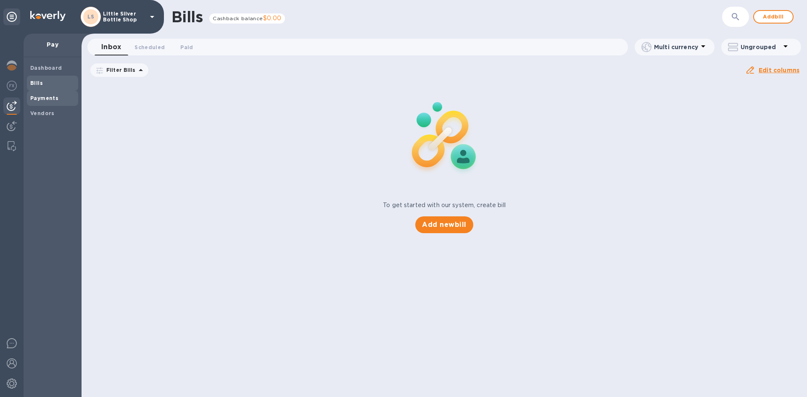
click at [53, 97] on b "Payments" at bounding box center [44, 98] width 28 height 6
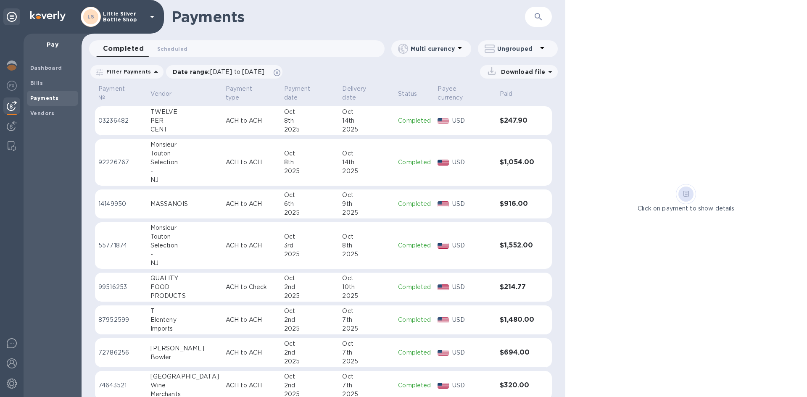
scroll to position [431, 0]
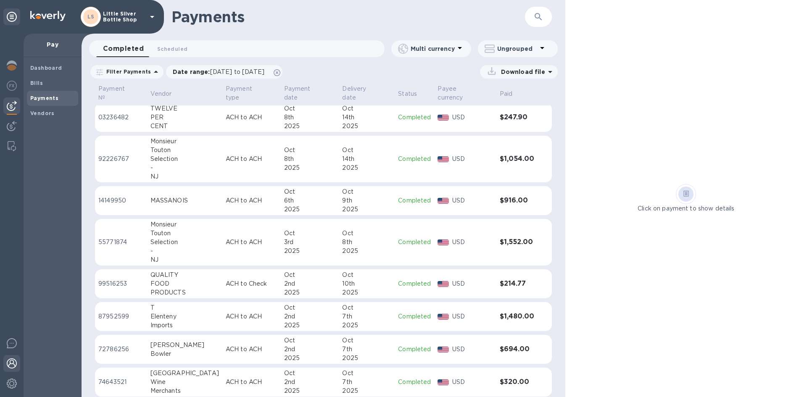
click at [16, 363] on img at bounding box center [12, 363] width 10 height 10
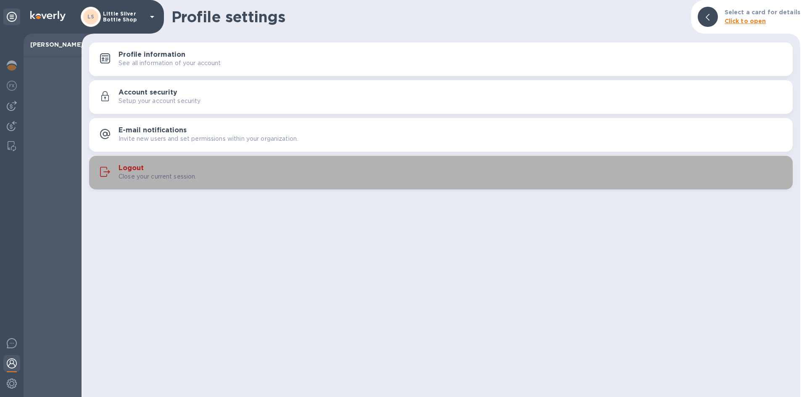
click at [132, 171] on h3 "Logout" at bounding box center [130, 168] width 25 height 8
